Goal: Navigation & Orientation: Find specific page/section

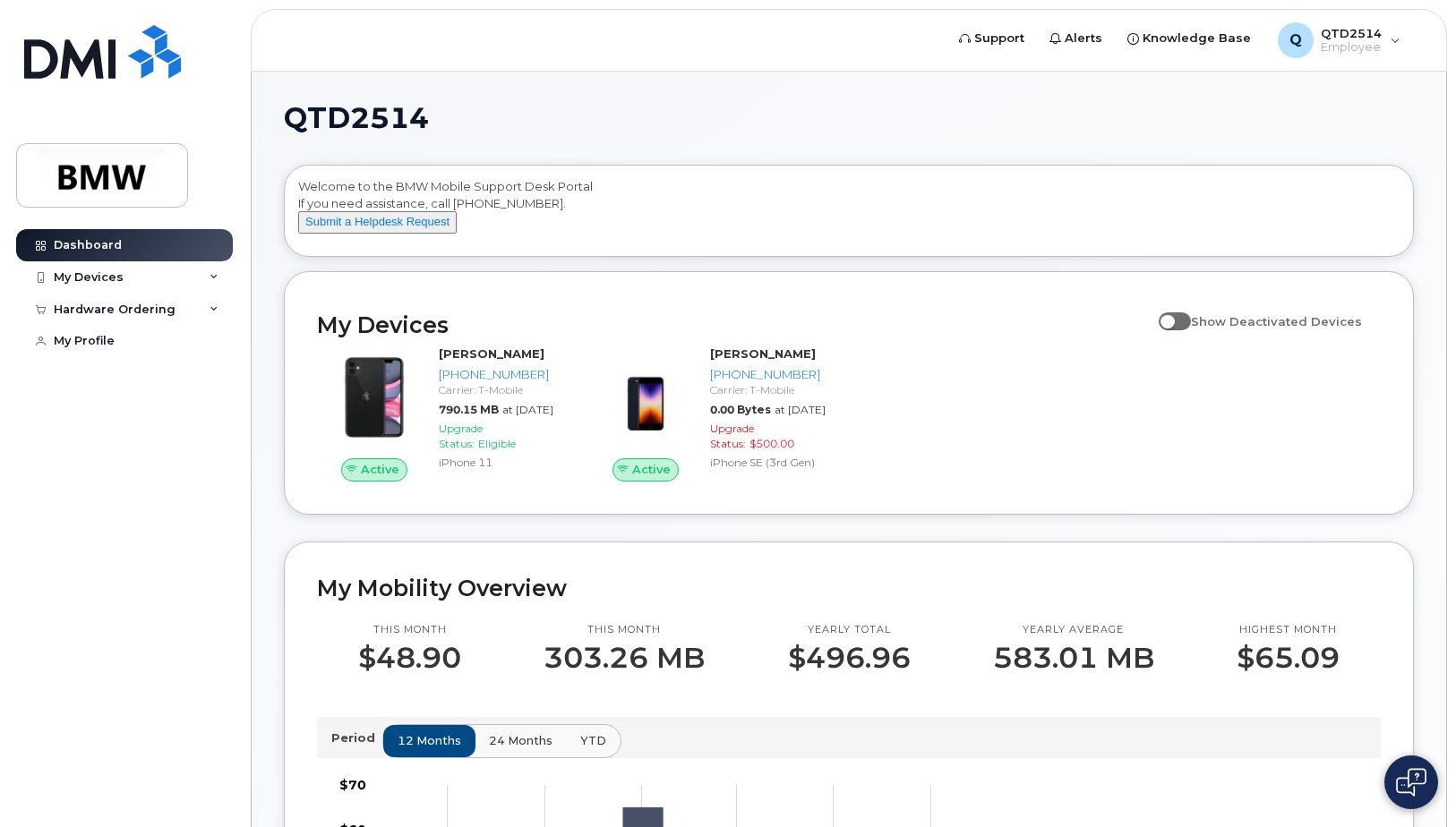
click at [1173, 319] on input "Show Deactivated Devices" at bounding box center [1166, 311] width 14 height 14
click at [1190, 331] on span at bounding box center [1175, 321] width 33 height 18
click at [1173, 319] on input "Show Deactivated Devices" at bounding box center [1166, 311] width 14 height 14
checkbox input "false"
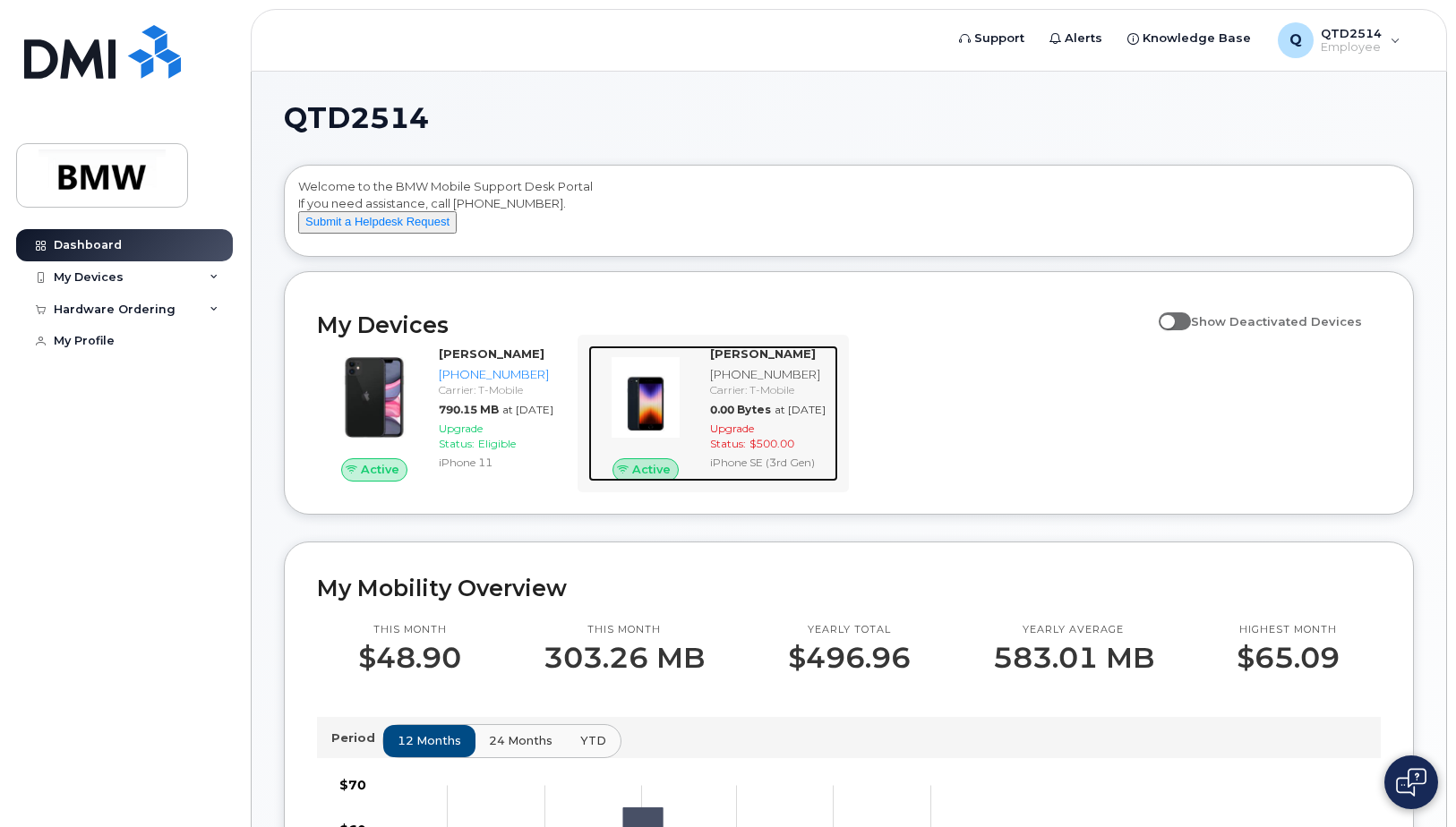
click at [755, 383] on div "[PHONE_NUMBER]" at bounding box center [771, 375] width 121 height 17
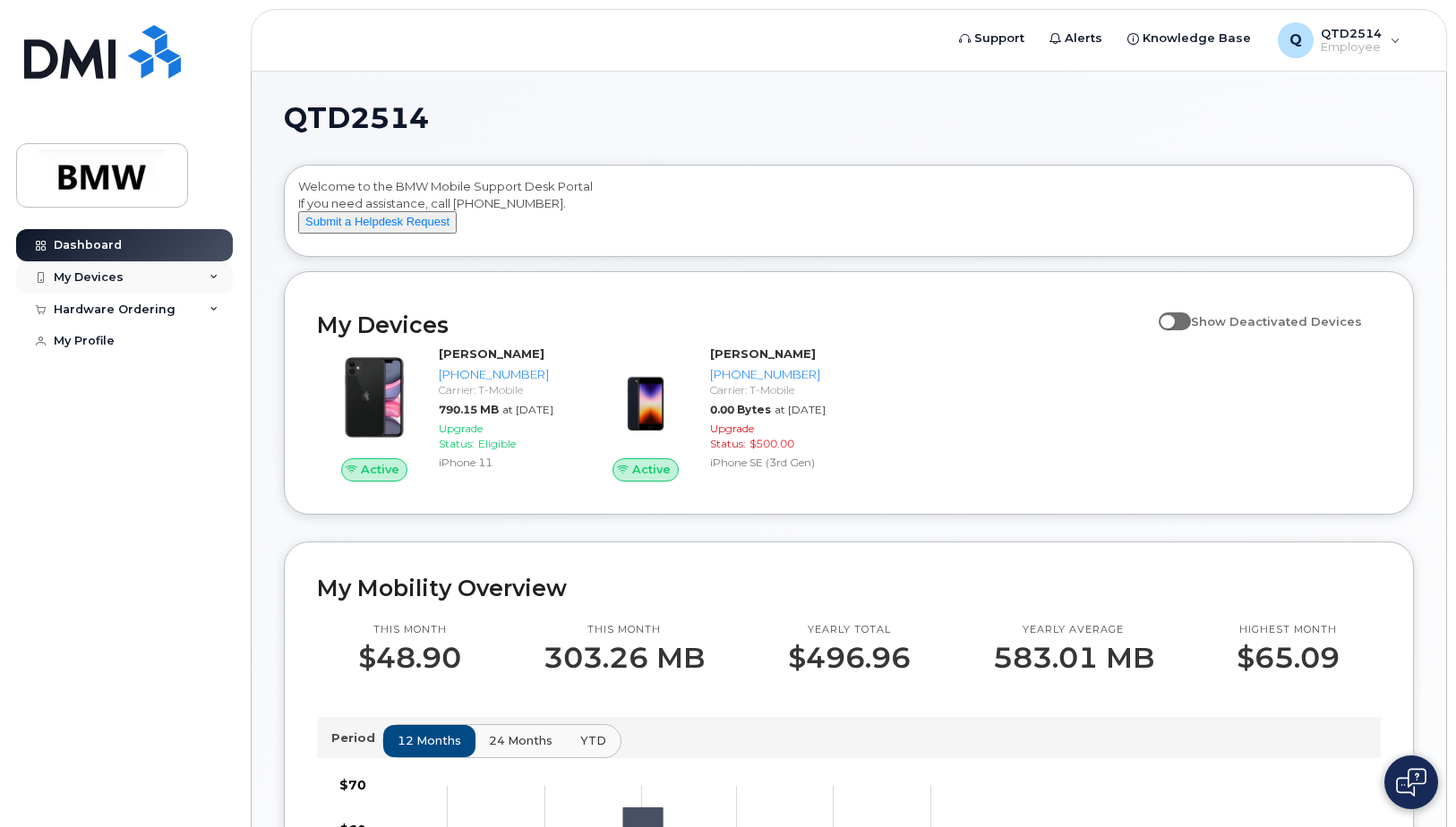
click at [112, 282] on div "My Devices" at bounding box center [88, 277] width 70 height 14
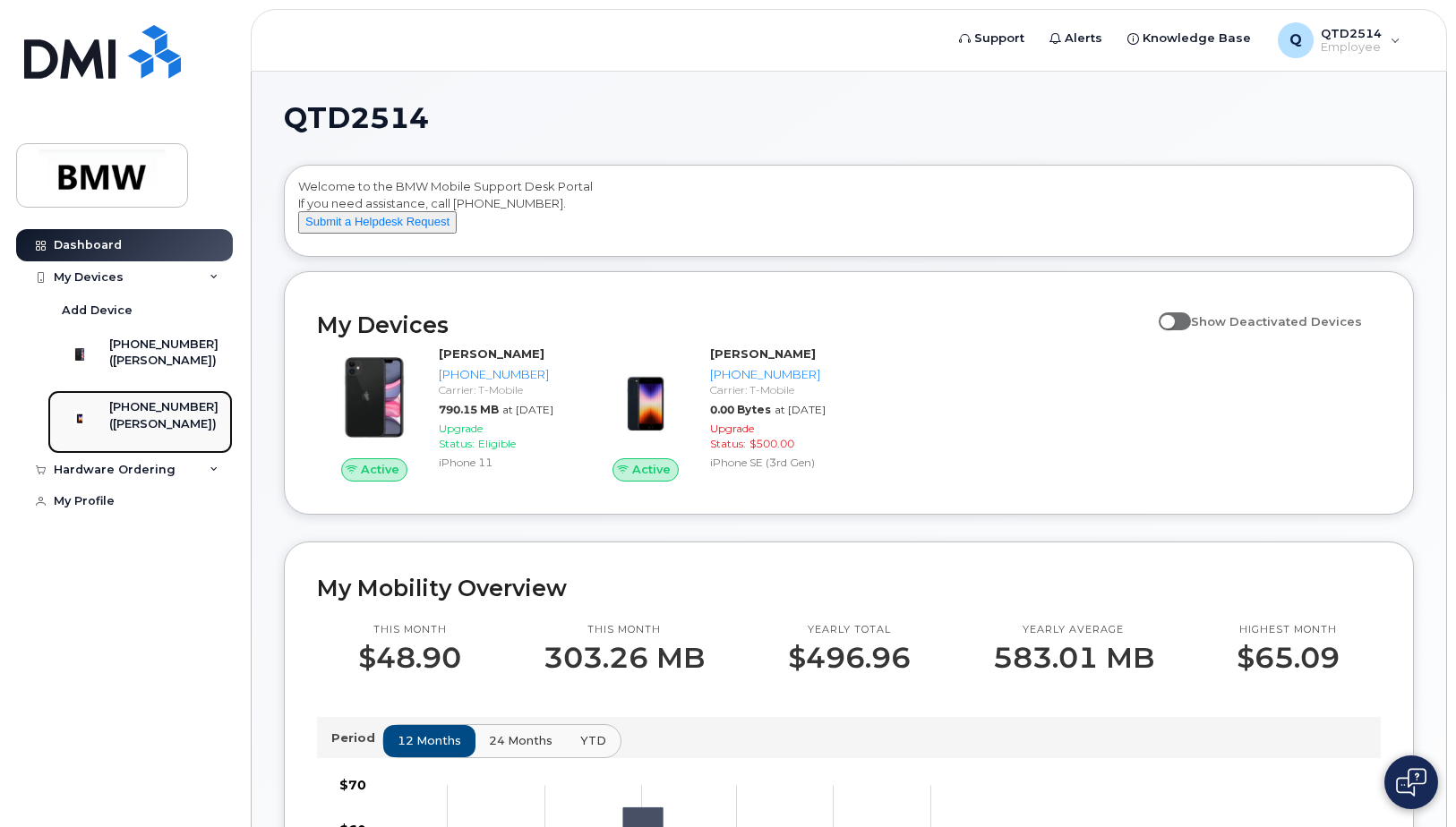
click at [166, 432] on div "([PERSON_NAME])" at bounding box center [164, 424] width 109 height 16
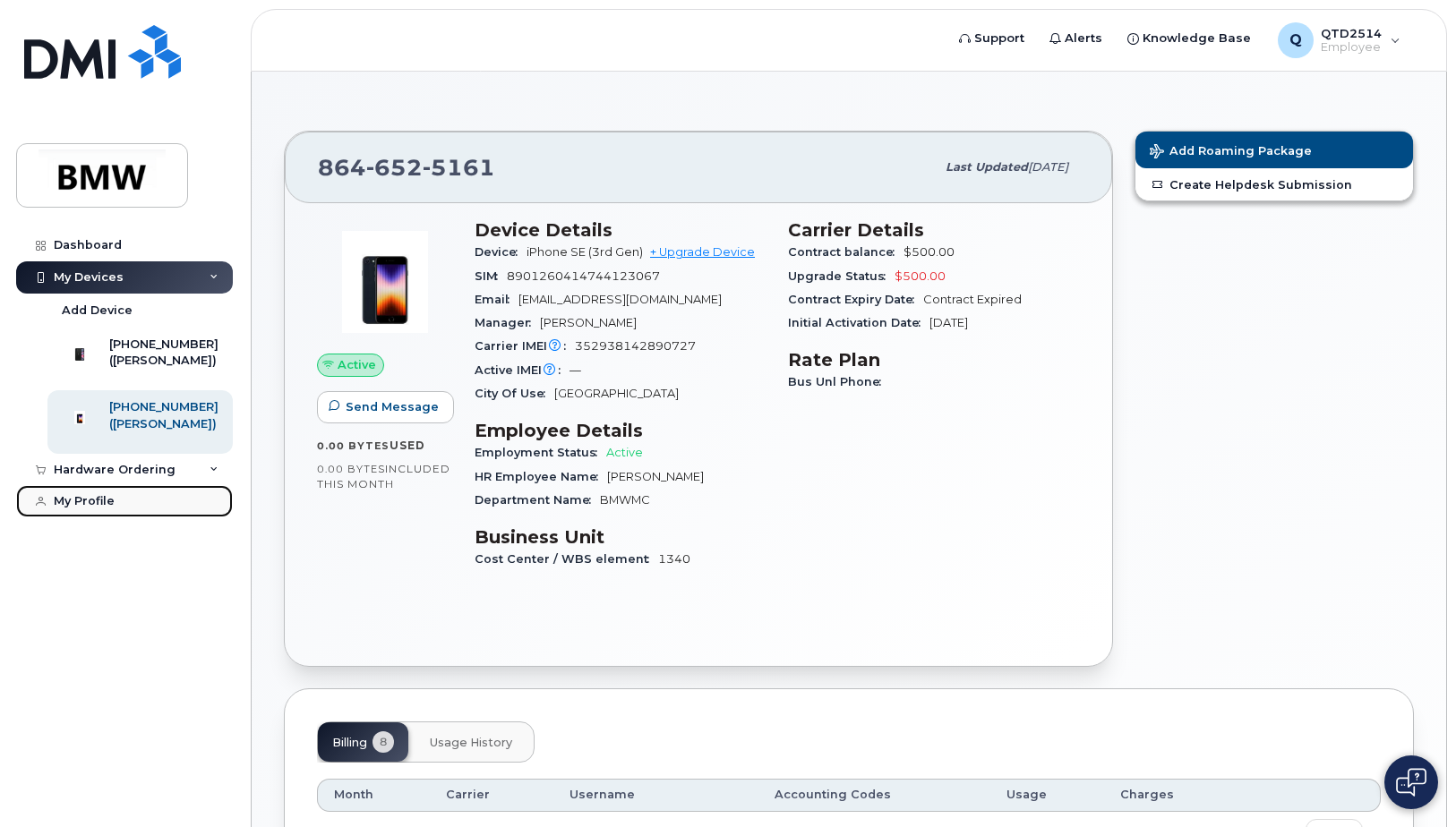
click at [116, 517] on link "My Profile" at bounding box center [125, 501] width 217 height 33
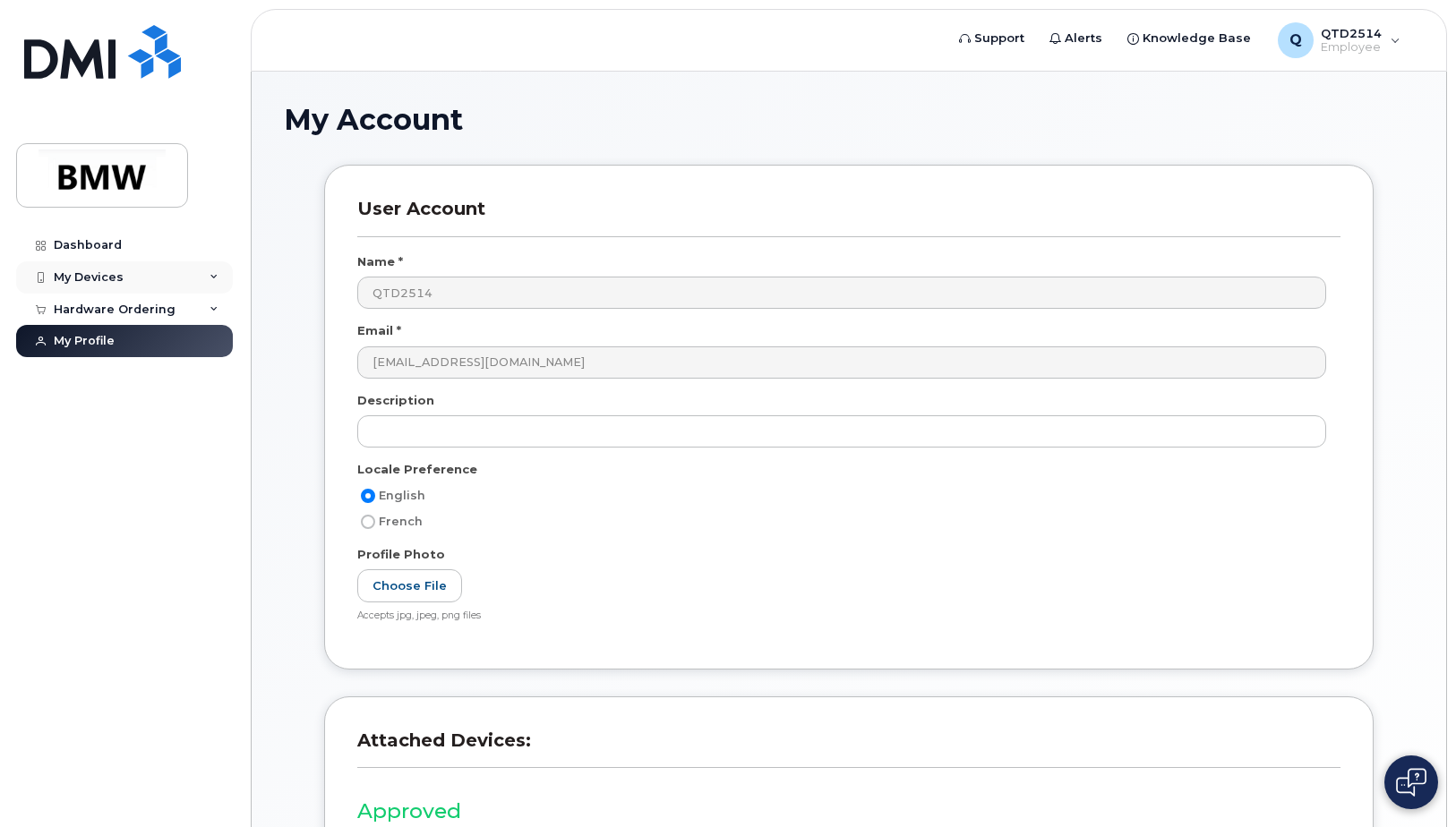
click at [94, 278] on div "My Devices" at bounding box center [88, 277] width 70 height 14
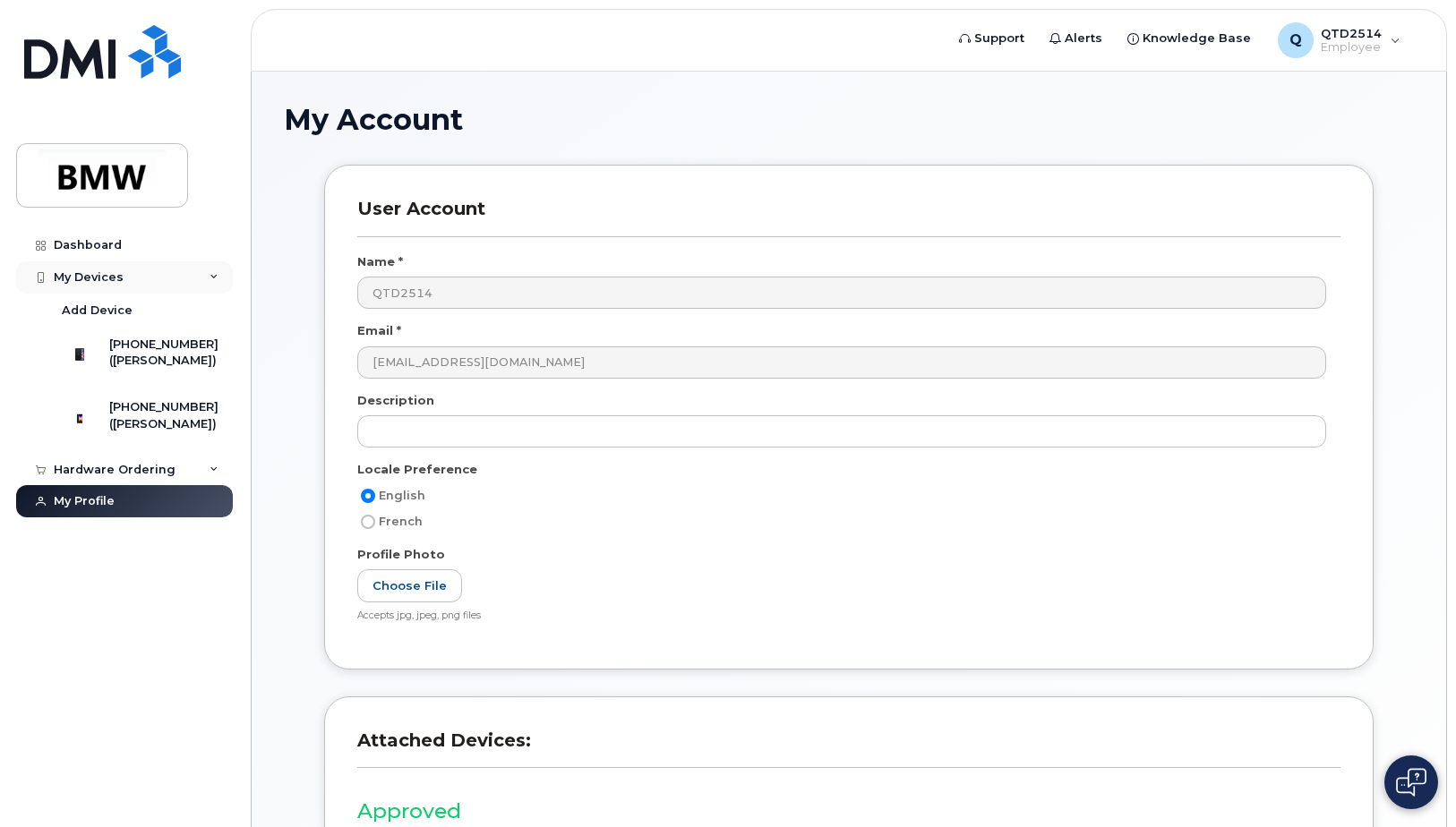
click at [93, 278] on div "My Devices" at bounding box center [88, 277] width 70 height 14
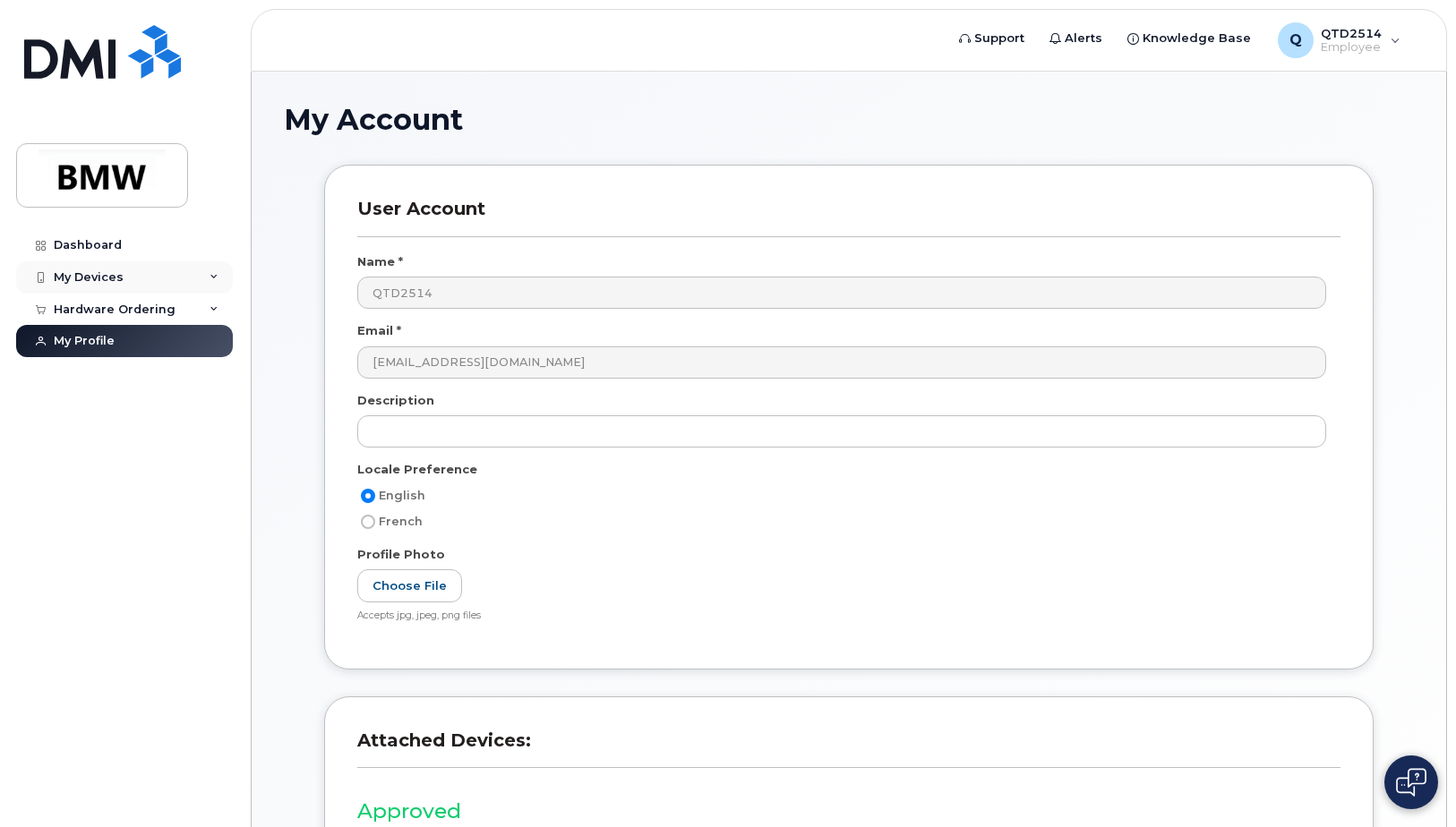
click at [93, 278] on div "My Devices" at bounding box center [88, 277] width 70 height 14
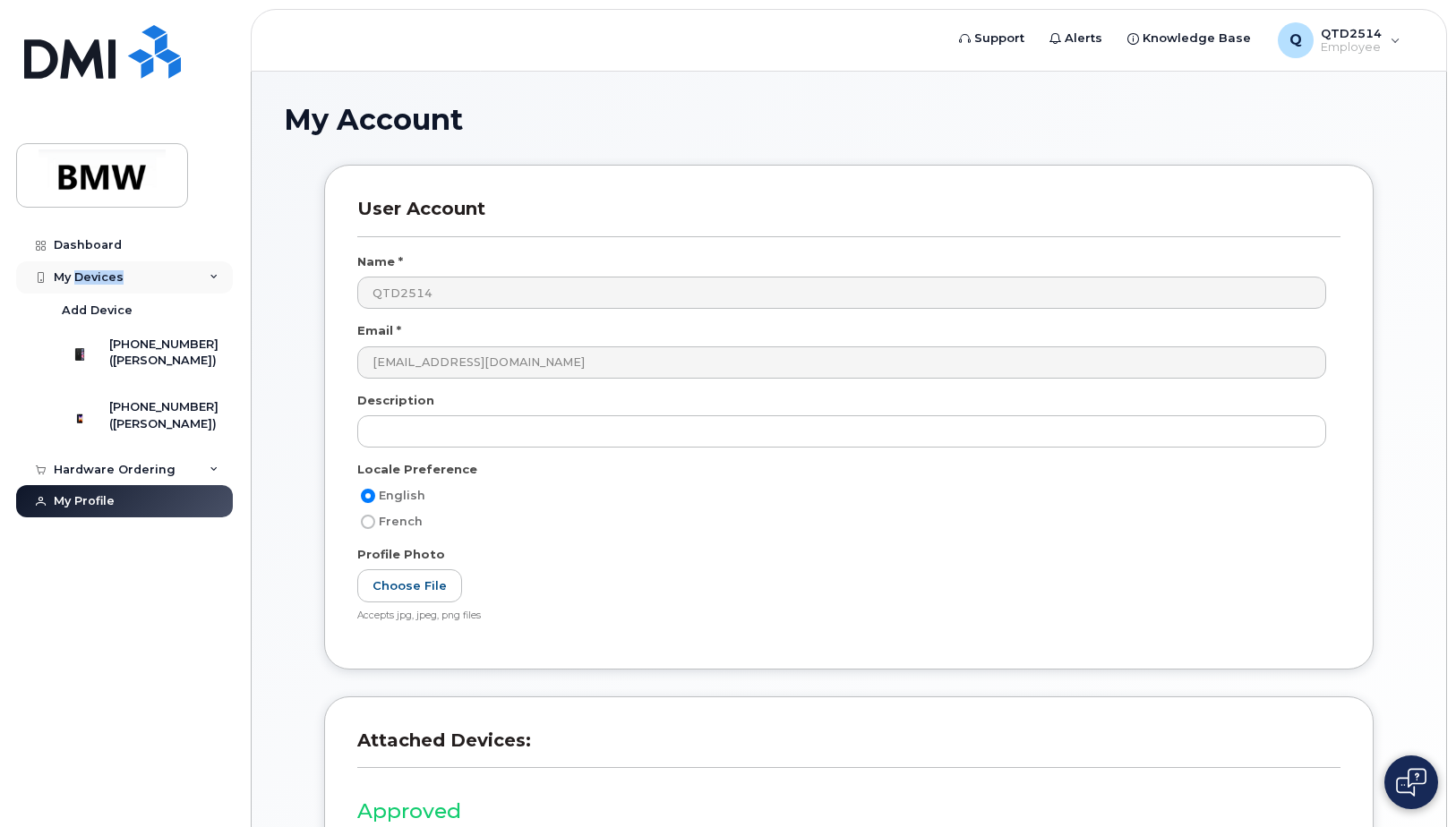
click at [93, 278] on div "My Devices" at bounding box center [88, 277] width 70 height 14
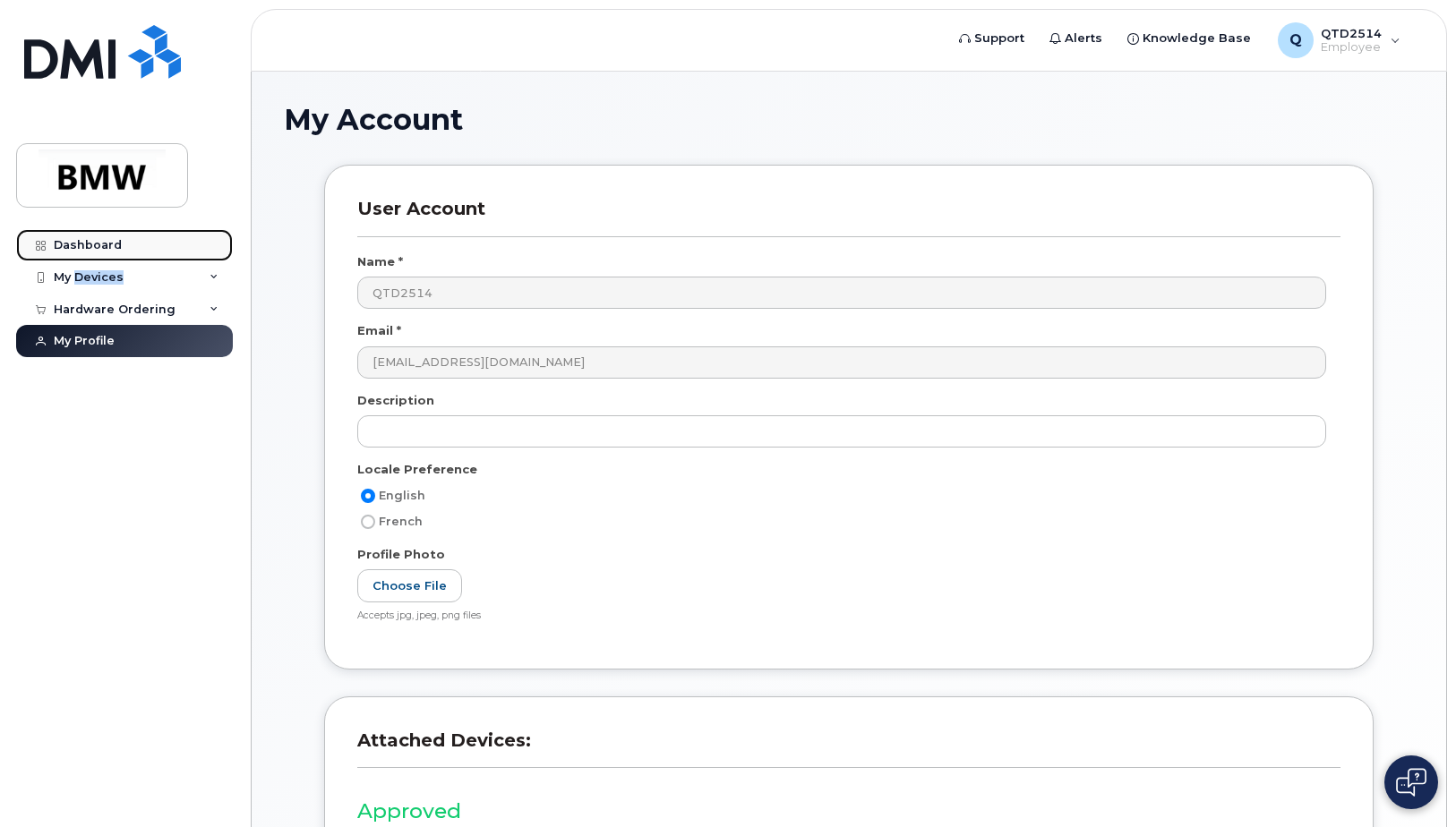
drag, startPoint x: 93, startPoint y: 278, endPoint x: 82, endPoint y: 243, distance: 36.7
click at [82, 243] on div "Dashboard" at bounding box center [87, 244] width 68 height 14
